Goal: Information Seeking & Learning: Learn about a topic

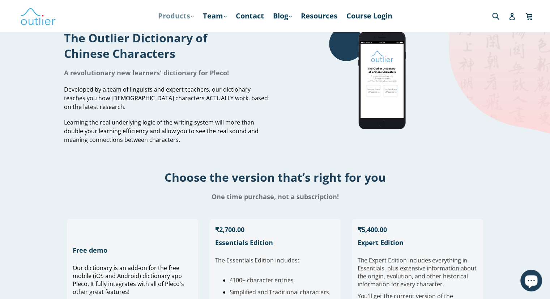
click at [191, 14] on link "Products .cls-1{fill:#231f20} expand" at bounding box center [175, 15] width 43 height 13
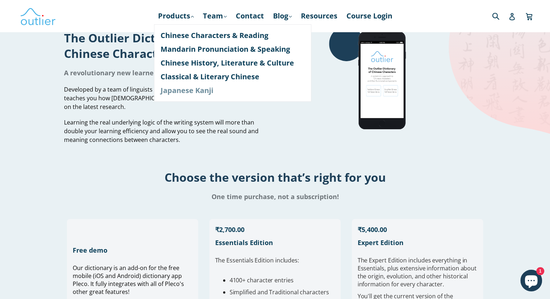
click at [201, 94] on link "Japanese Kanji" at bounding box center [233, 91] width 144 height 14
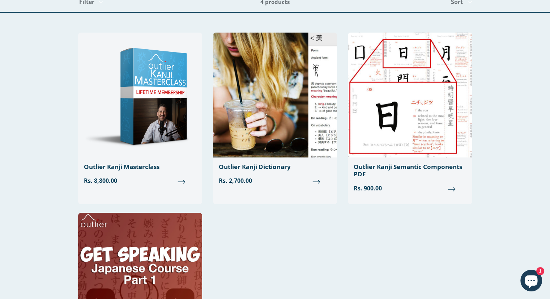
scroll to position [27, 0]
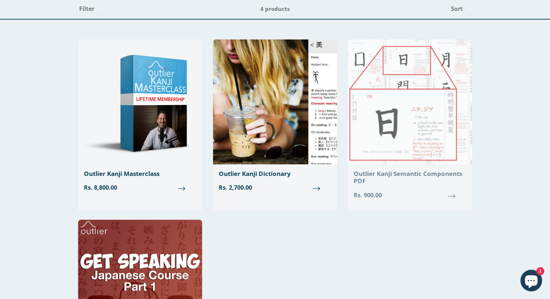
click at [411, 192] on span "Rs. 900.00" at bounding box center [410, 195] width 112 height 9
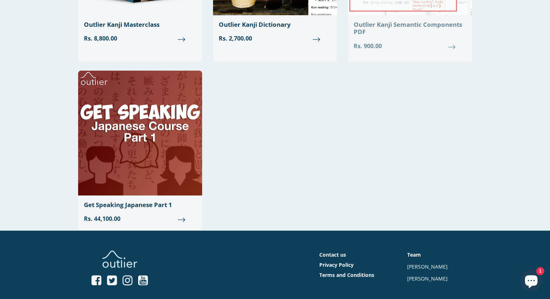
scroll to position [136, 0]
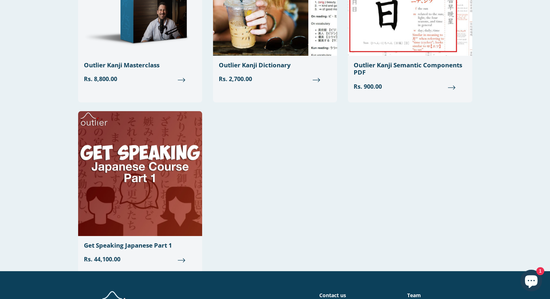
click at [338, 171] on div "Outlier Kanji Masterclass Rs. 8,800.00 Outlier Kanji Dictionary Regular price R…" at bounding box center [269, 107] width 405 height 353
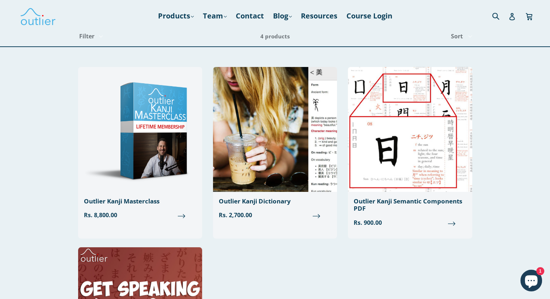
click at [0, 145] on div "Japanese Filter Filter Components Poster PDFs Components Posters Course Diction…" at bounding box center [275, 216] width 550 height 380
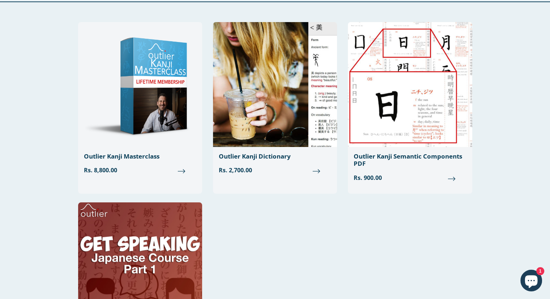
scroll to position [14, 0]
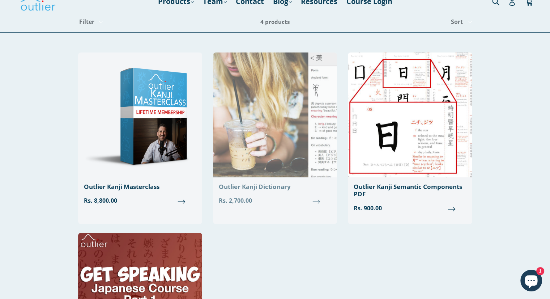
click at [242, 177] on link "Outlier Kanji Dictionary Regular price Rs. 2,700.00" at bounding box center [275, 131] width 124 height 158
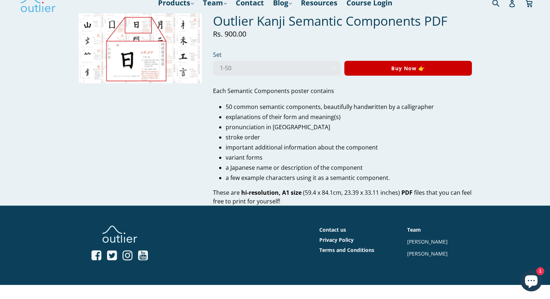
scroll to position [14, 0]
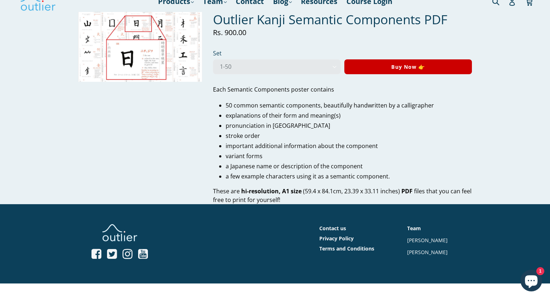
click at [178, 60] on img at bounding box center [140, 47] width 124 height 70
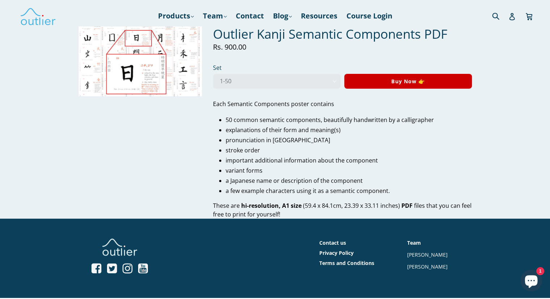
scroll to position [0, 0]
drag, startPoint x: 283, startPoint y: 191, endPoint x: 281, endPoint y: 183, distance: 8.5
click at [281, 183] on ul "50 common semantic components, beautifully handwritten by a calligrapher explan…" at bounding box center [349, 155] width 247 height 80
click at [295, 139] on li "pronunciation in [GEOGRAPHIC_DATA]" at bounding box center [349, 140] width 247 height 9
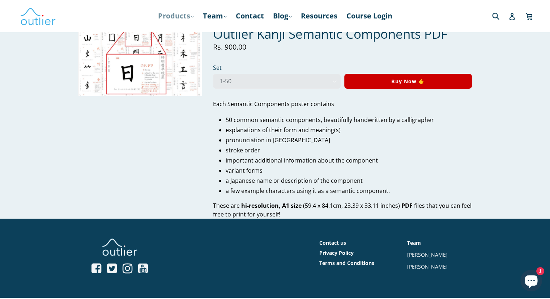
click at [176, 15] on link "Products .cls-1{fill:#231f20} expand" at bounding box center [175, 15] width 43 height 13
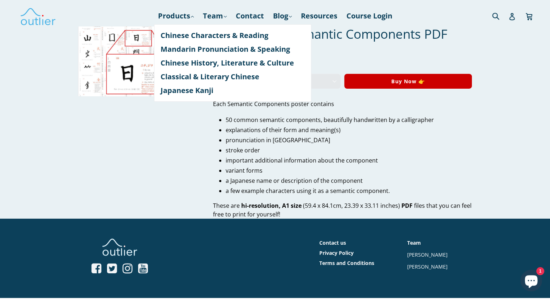
click at [388, 191] on li "a few example characters using it as a semantic component." at bounding box center [349, 190] width 247 height 9
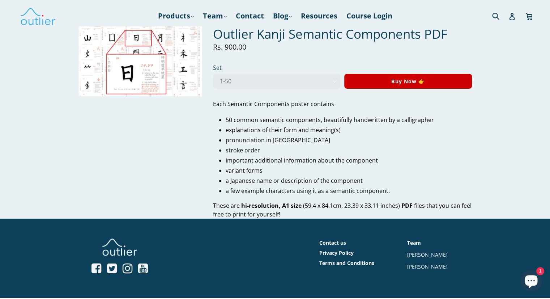
click at [406, 89] on form "Set 1-50 51-100 1-100 1-50 51-100 1-100 Buy Now 👉" at bounding box center [342, 77] width 263 height 29
click at [150, 72] on img at bounding box center [140, 61] width 124 height 70
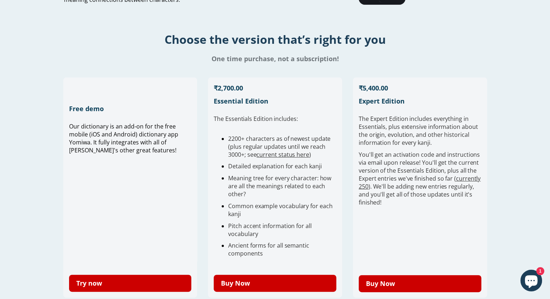
scroll to position [113, 0]
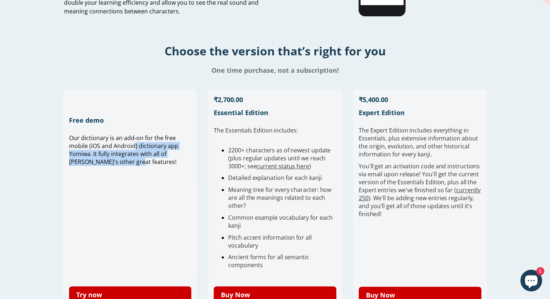
drag, startPoint x: 133, startPoint y: 142, endPoint x: 139, endPoint y: 160, distance: 18.6
click at [139, 160] on span "Our dictionary is an add-on for the free mobile (iOS and Android) dictionary ap…" at bounding box center [123, 150] width 109 height 32
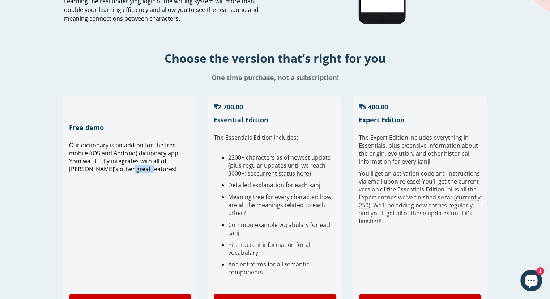
scroll to position [106, 0]
click at [254, 231] on li "Common example vocabulary for each kanji" at bounding box center [282, 229] width 108 height 16
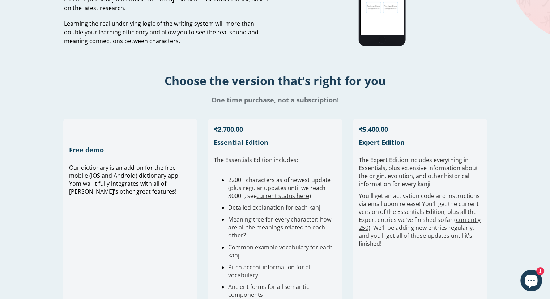
scroll to position [0, 0]
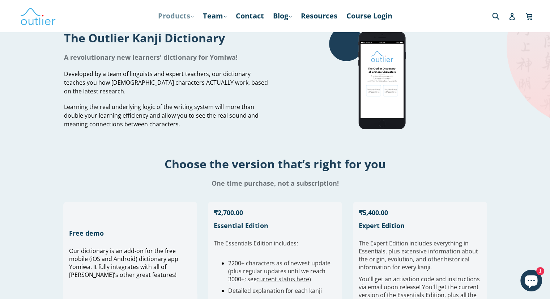
click at [178, 16] on link "Products .cls-1{fill:#231f20} expand" at bounding box center [175, 15] width 43 height 13
